Goal: Answer question/provide support

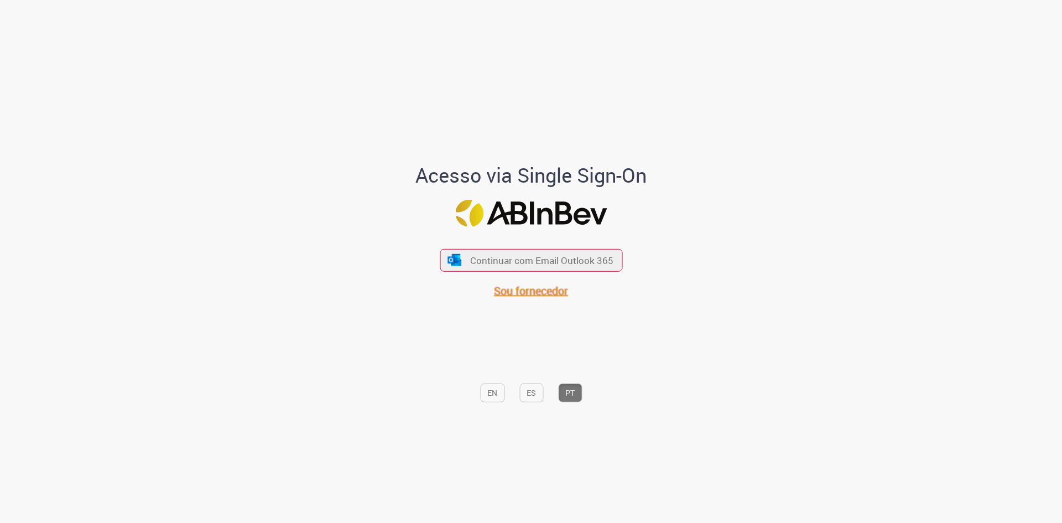
click at [549, 297] on span "Sou fornecedor" at bounding box center [531, 290] width 74 height 15
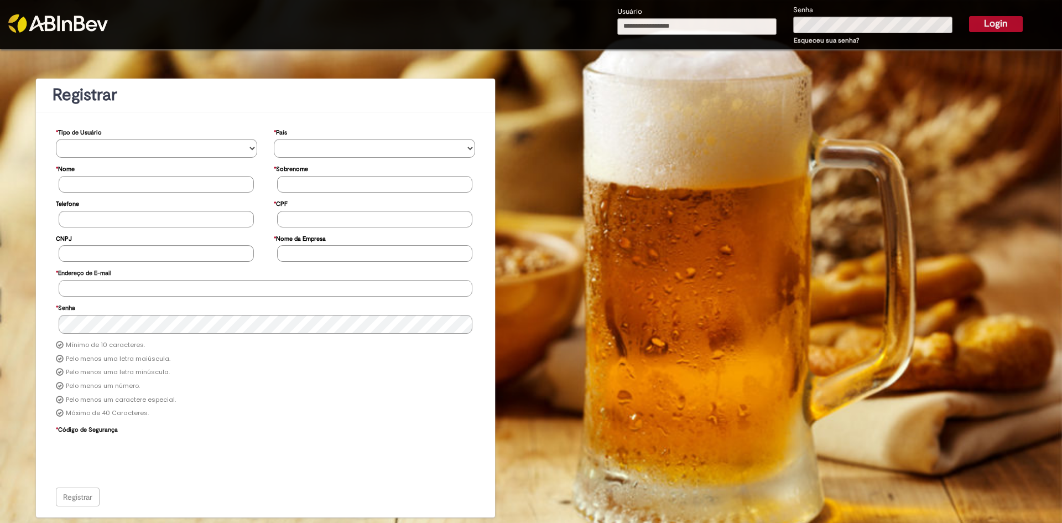
type input "**********"
click at [991, 19] on button "Login" at bounding box center [996, 23] width 54 height 15
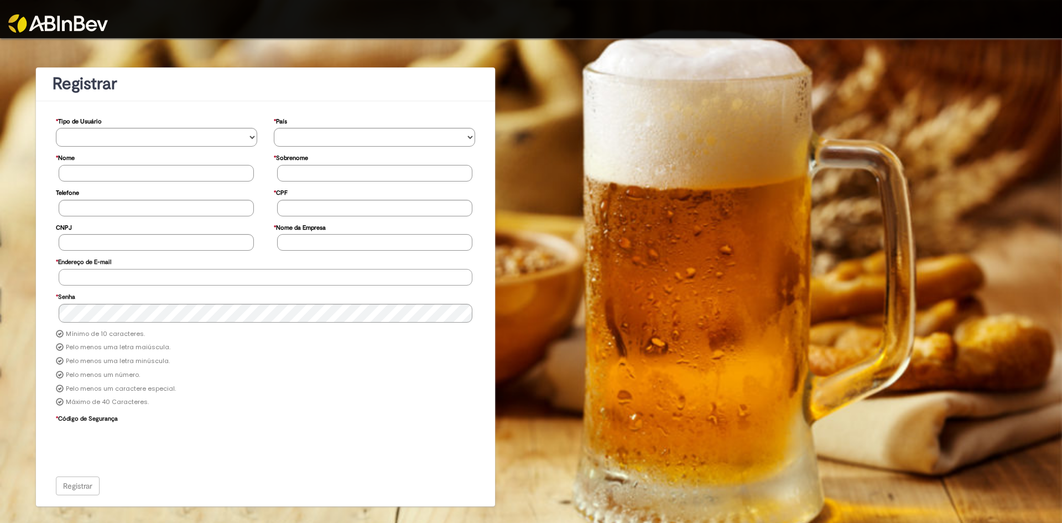
type input "**********"
click at [53, 17] on img at bounding box center [58, 23] width 100 height 18
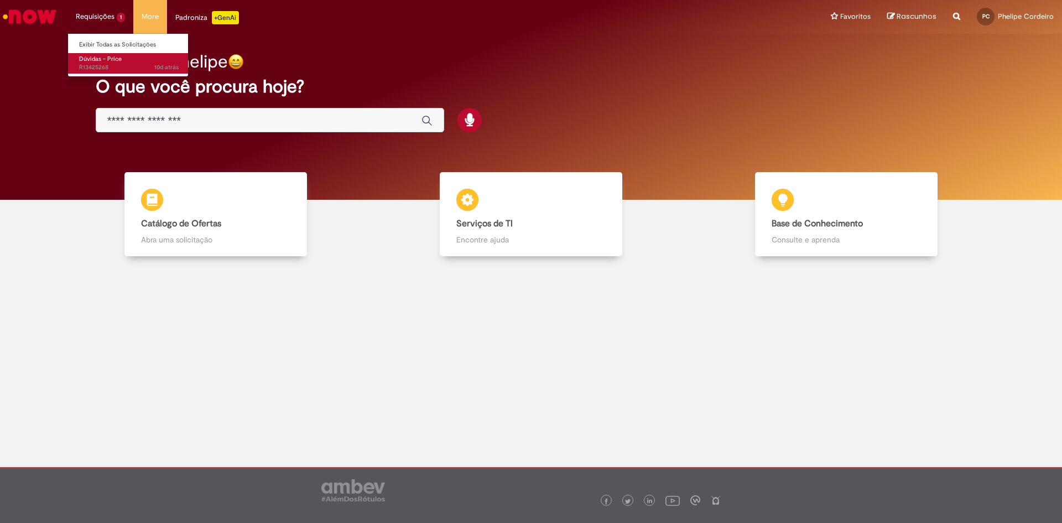
click at [112, 58] on span "Dúvidas - Price" at bounding box center [100, 59] width 43 height 8
click at [122, 58] on link "Dúvidas - Price 10d atrás 10 dias atrás R13425268" at bounding box center [129, 63] width 122 height 20
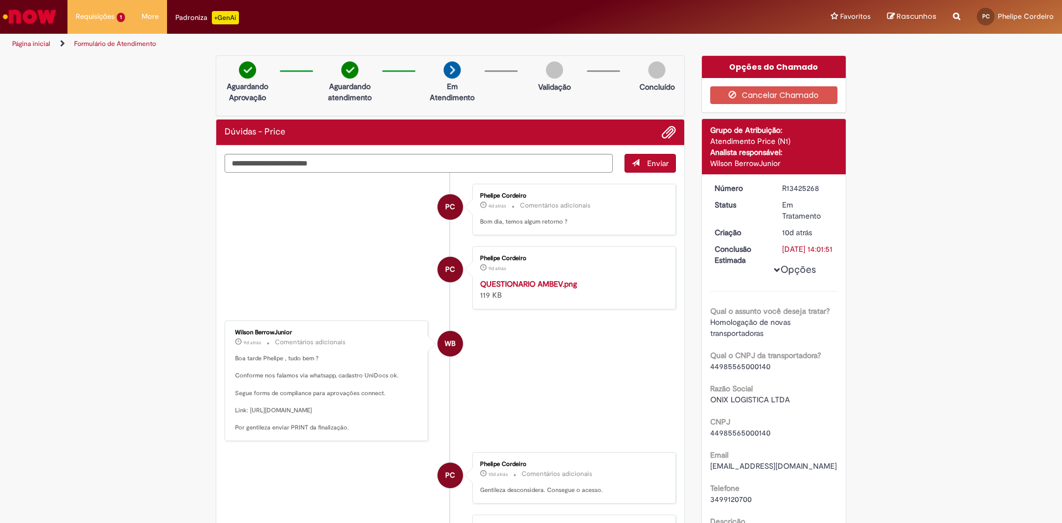
click at [795, 186] on div "R13425268" at bounding box center [807, 188] width 51 height 11
copy div "R13425268"
click at [443, 164] on textarea "Digite sua mensagem aqui..." at bounding box center [419, 163] width 388 height 19
click at [379, 164] on textarea "Digite sua mensagem aqui..." at bounding box center [419, 163] width 388 height 19
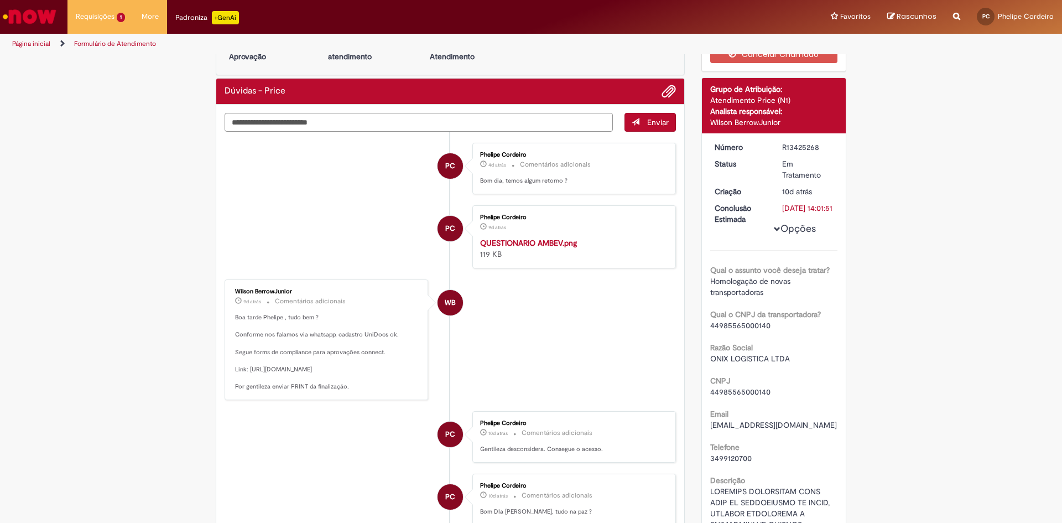
scroll to position [111, 0]
